Goal: Find specific page/section: Find specific page/section

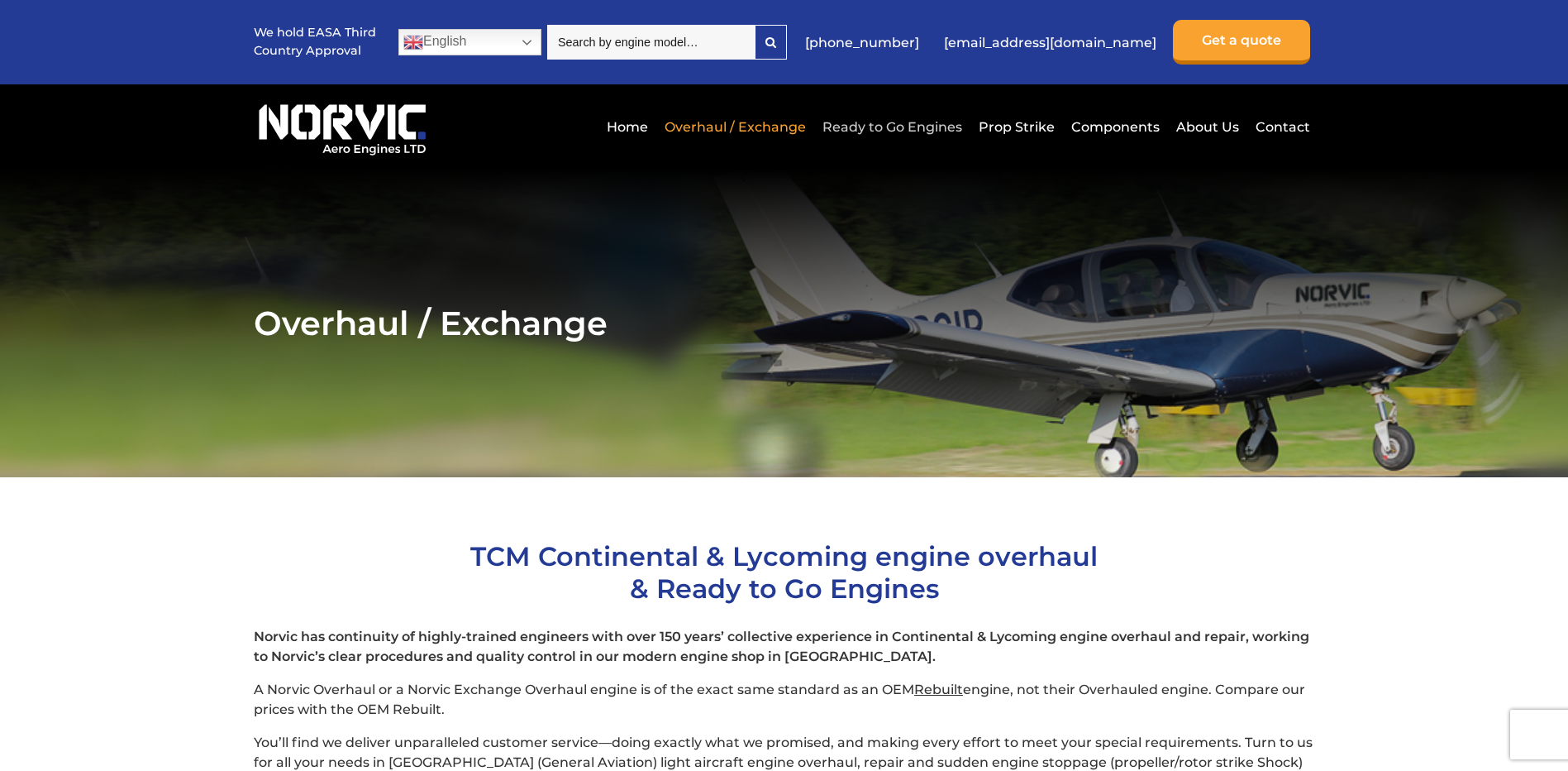
click at [899, 129] on link "Ready to Go Engines" at bounding box center [892, 127] width 148 height 41
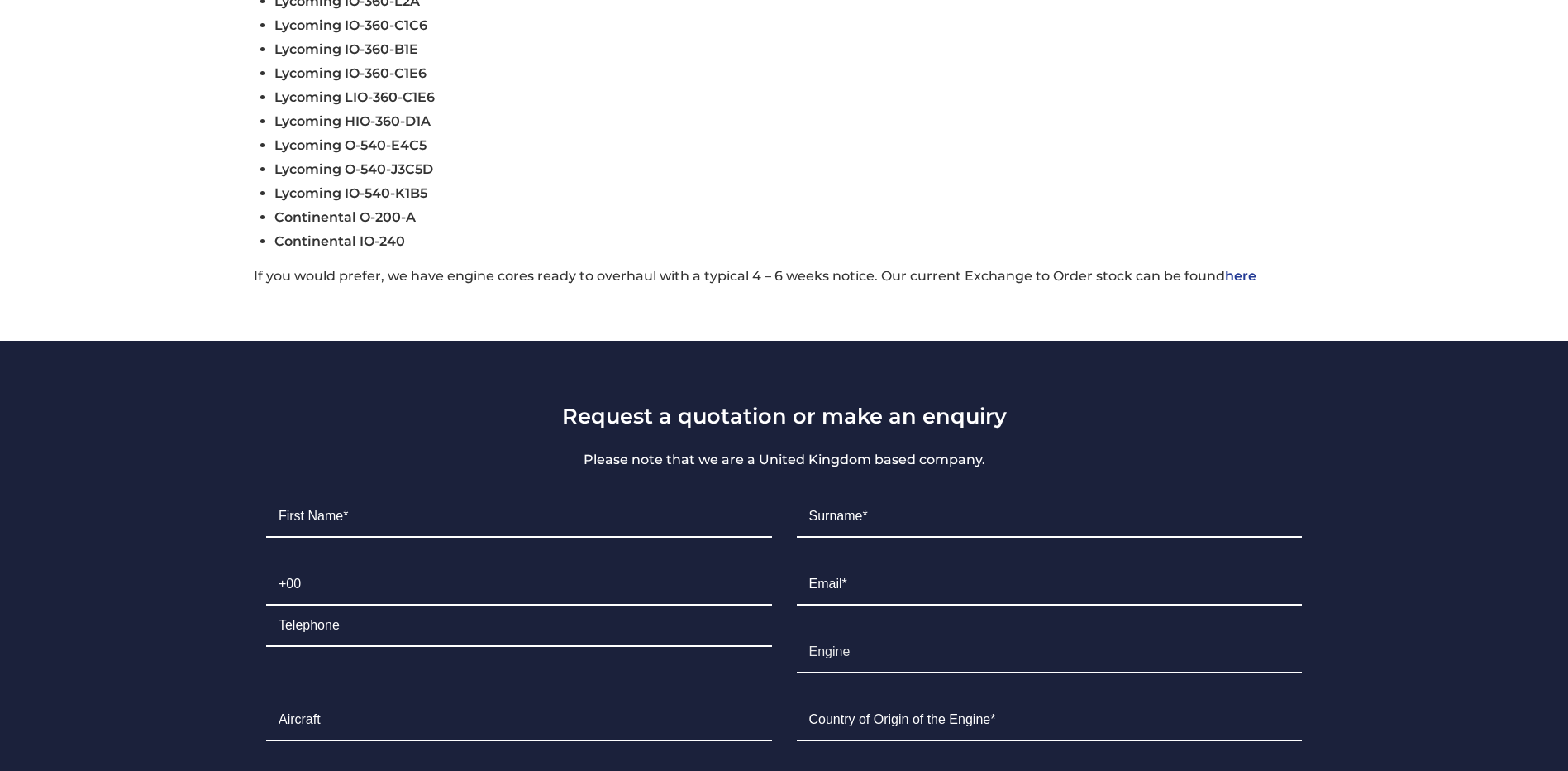
scroll to position [910, 0]
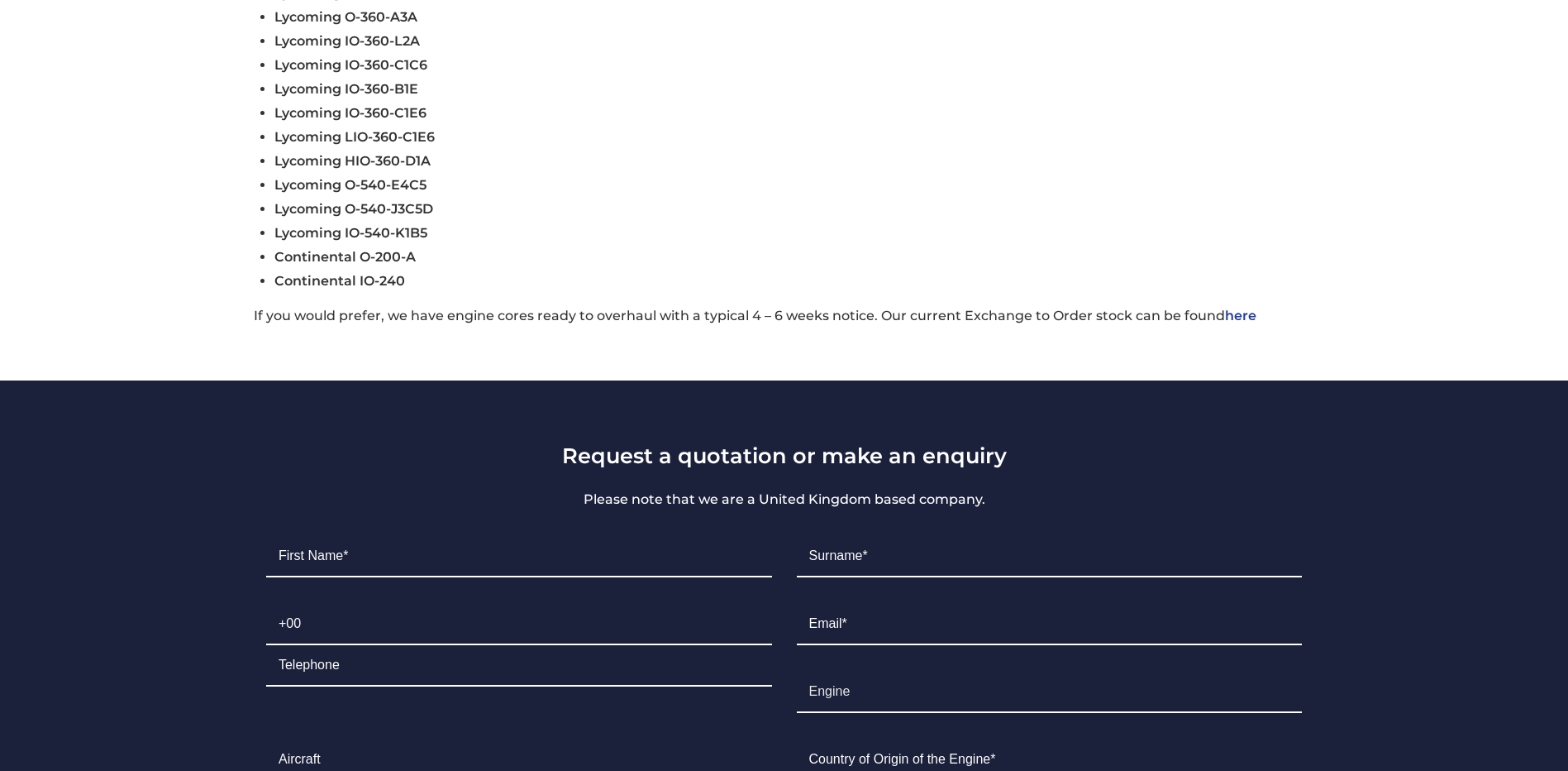
click at [1248, 319] on link "here" at bounding box center [1241, 316] width 32 height 16
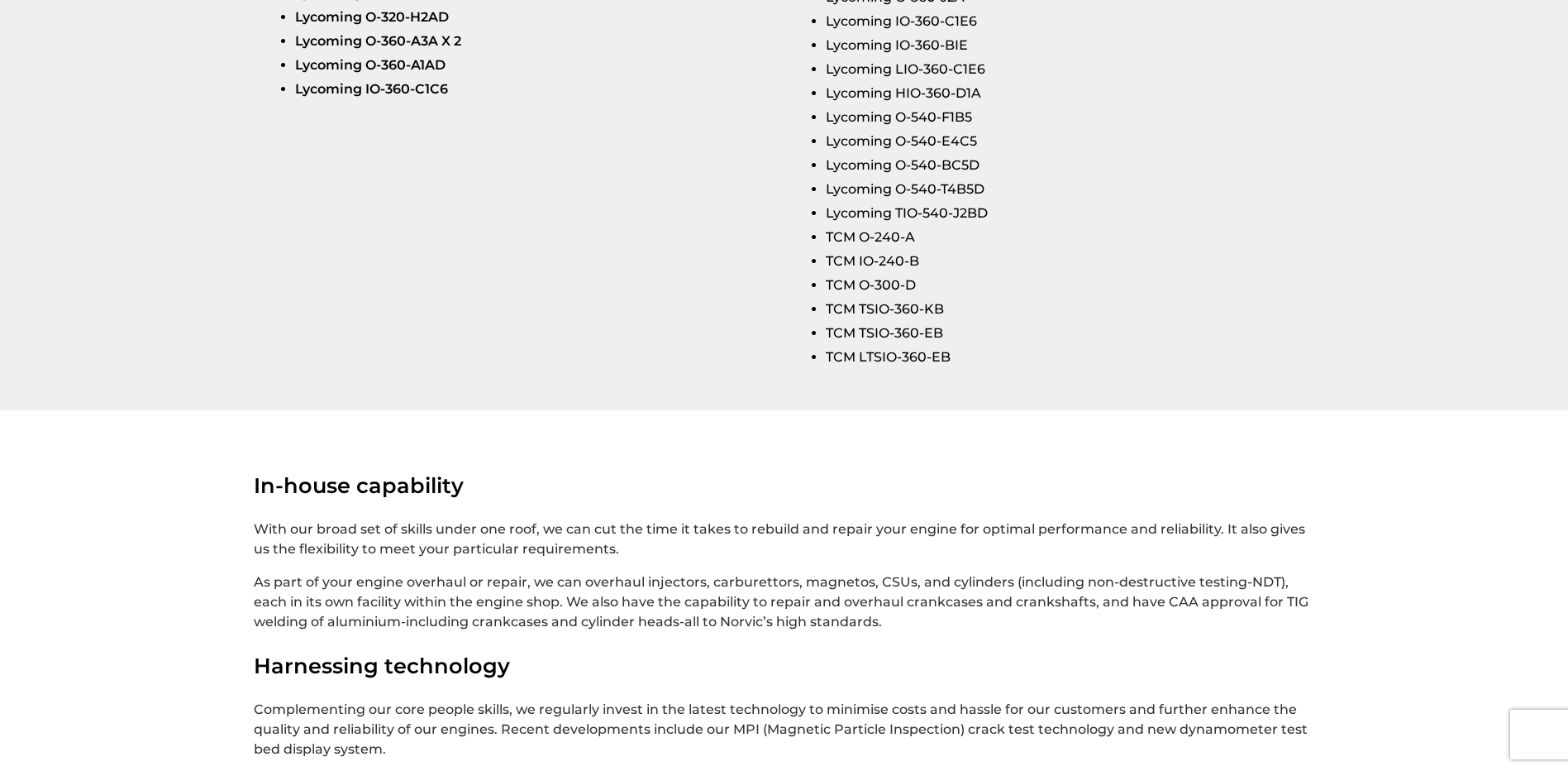
scroll to position [2458, 0]
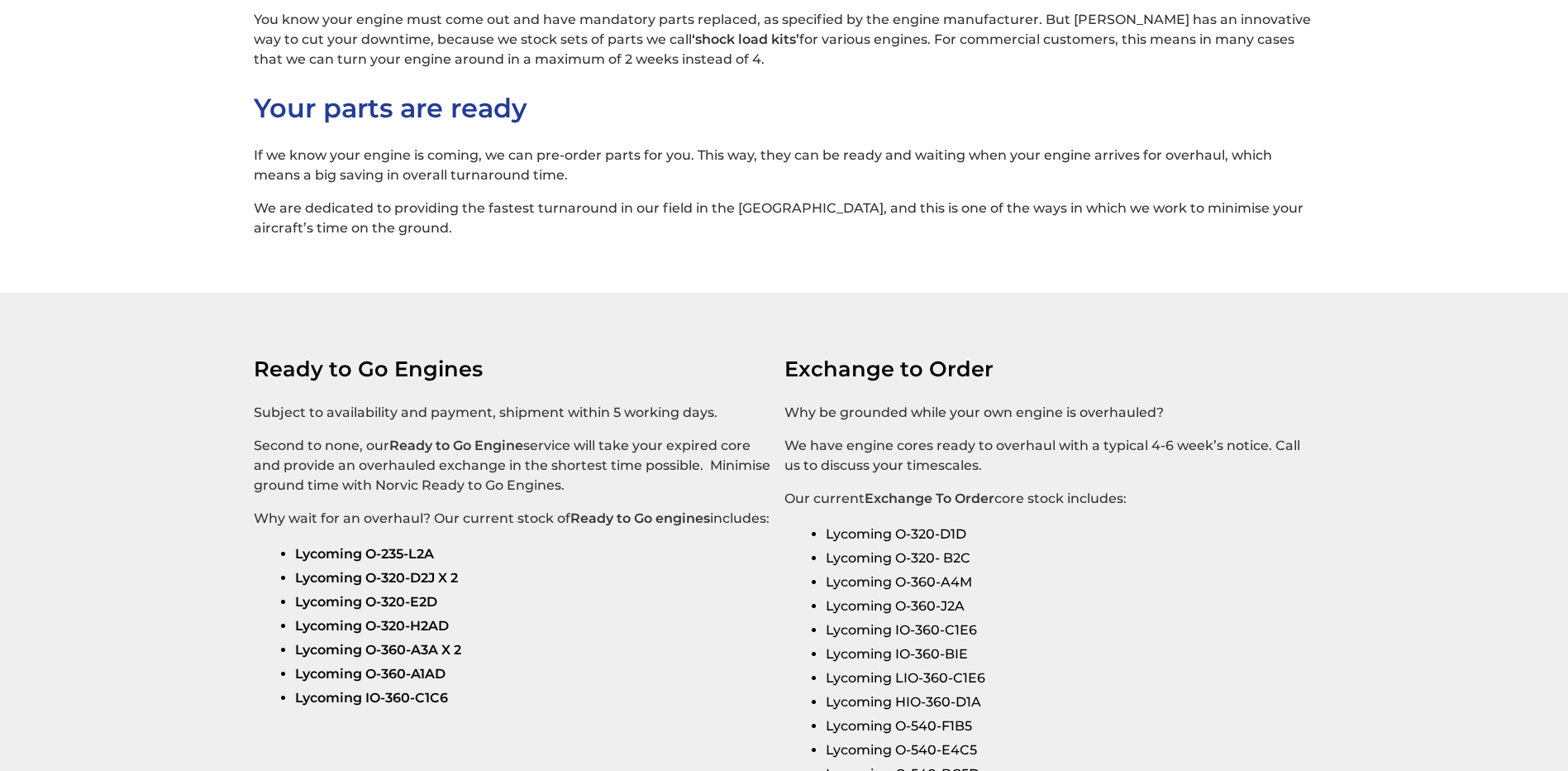
drag, startPoint x: 1567, startPoint y: 422, endPoint x: 1562, endPoint y: 437, distance: 15.8
click at [1562, 437] on section "Ready to Go Engines Subject to availability and payment, shipment within 5 work…" at bounding box center [784, 655] width 1568 height 725
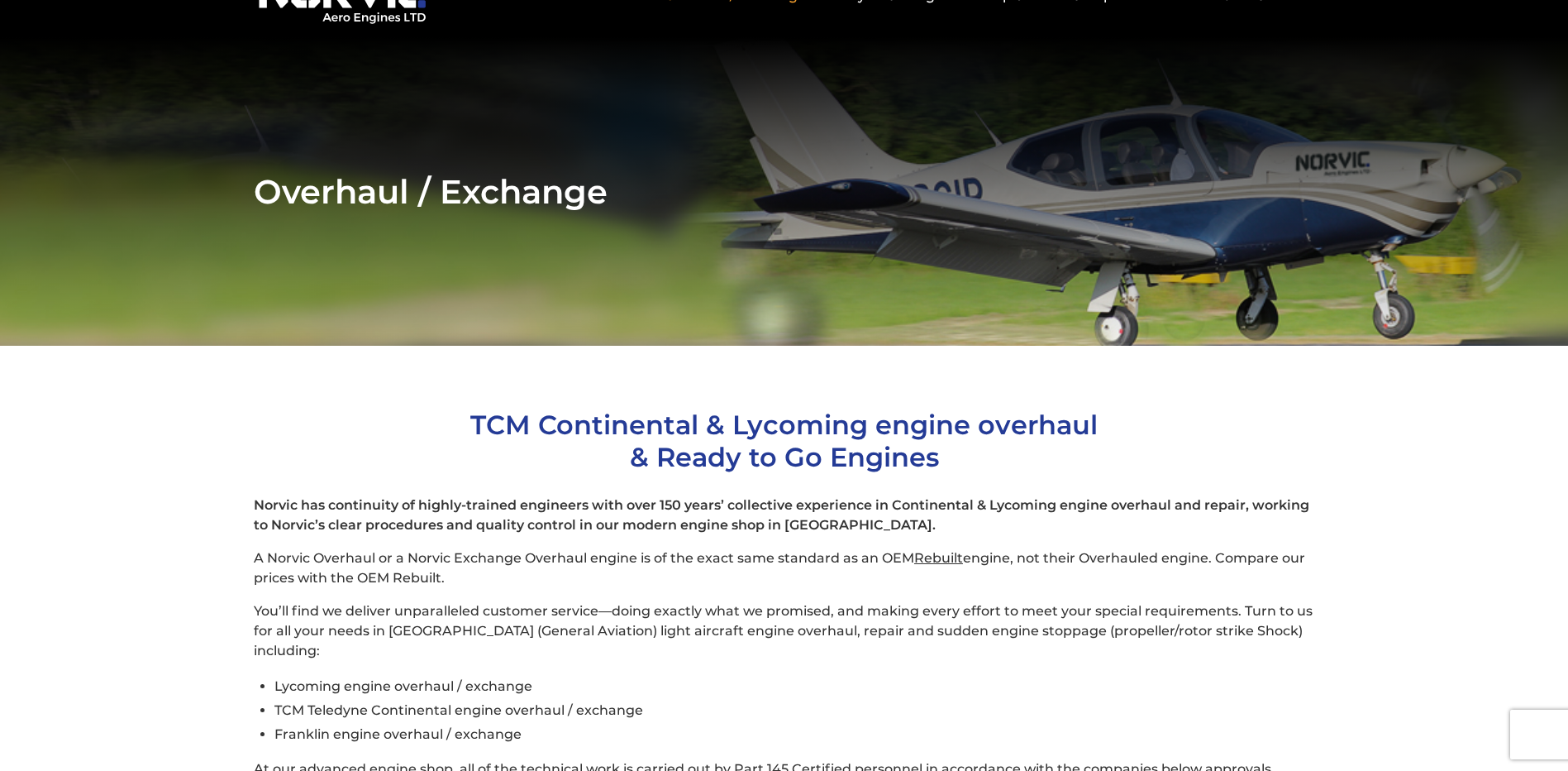
scroll to position [0, 0]
